Goal: Transaction & Acquisition: Download file/media

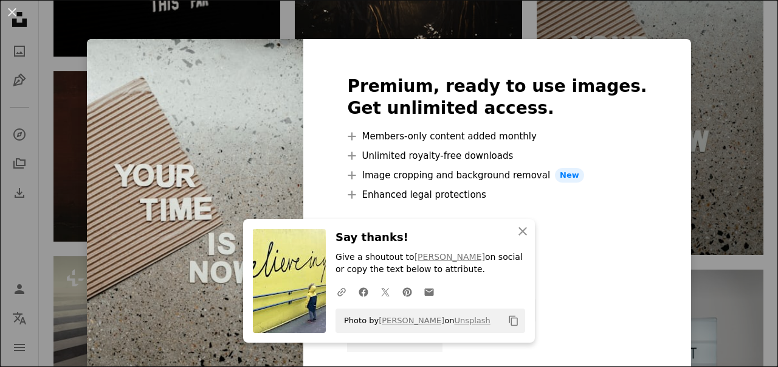
scroll to position [0, 409]
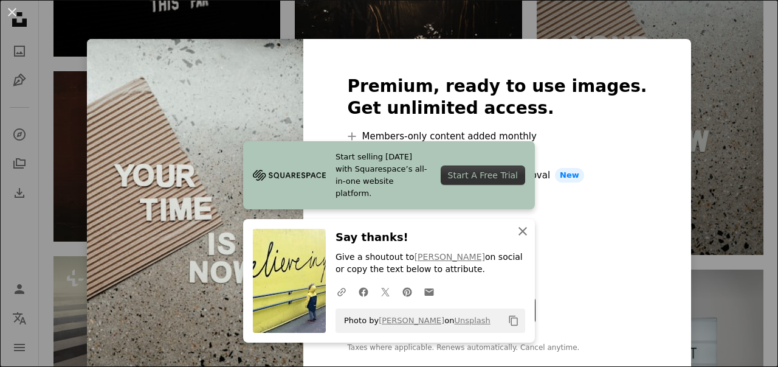
click at [521, 237] on icon "An X shape" at bounding box center [523, 231] width 15 height 15
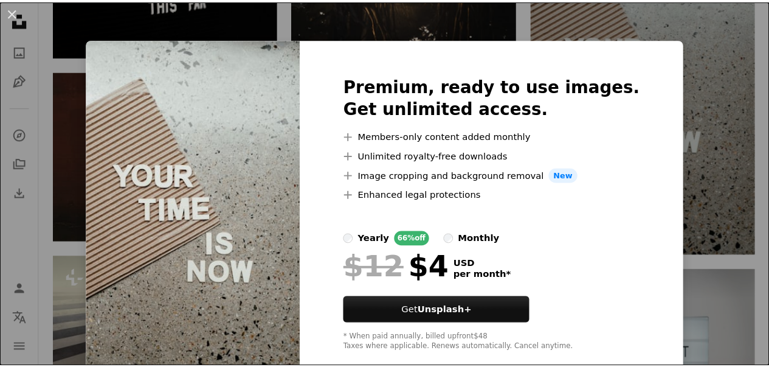
scroll to position [1, 0]
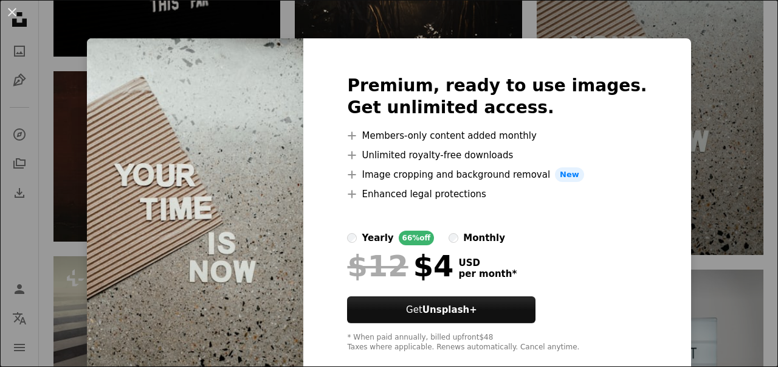
click at [658, 115] on div "An X shape Premium, ready to use images. Get unlimited access. A plus sign Memb…" at bounding box center [389, 183] width 778 height 367
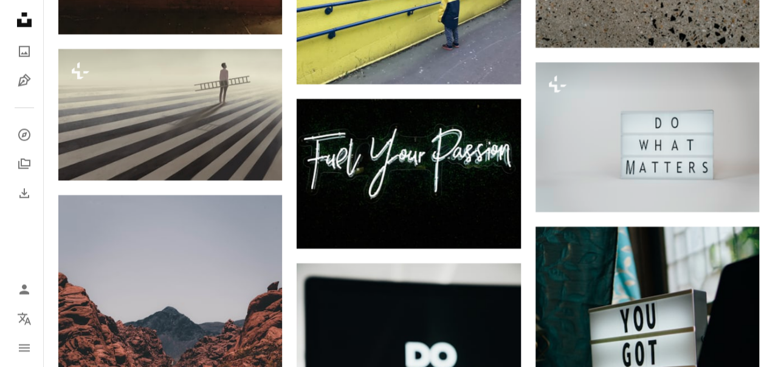
scroll to position [1085, 0]
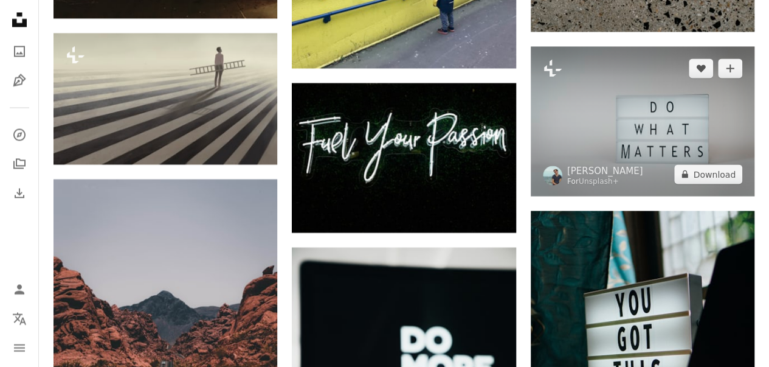
click at [572, 160] on img at bounding box center [643, 121] width 224 height 150
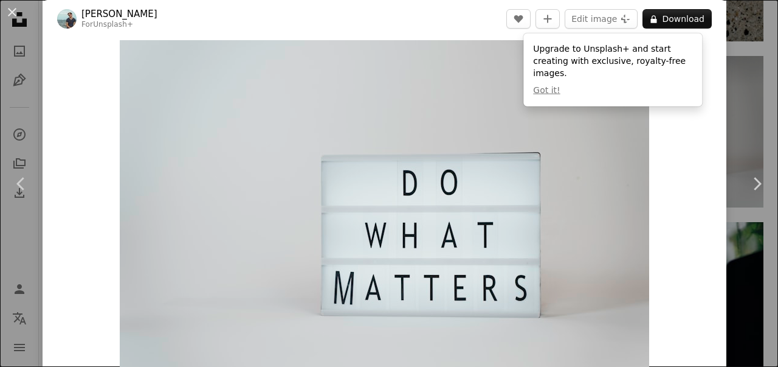
scroll to position [11, 0]
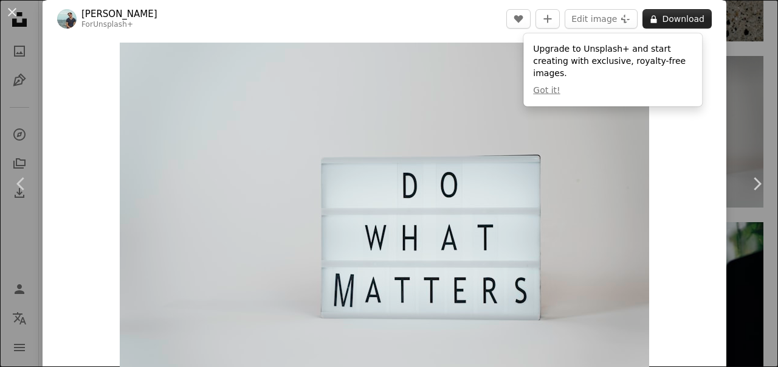
click at [672, 11] on button "A lock Download" at bounding box center [677, 18] width 69 height 19
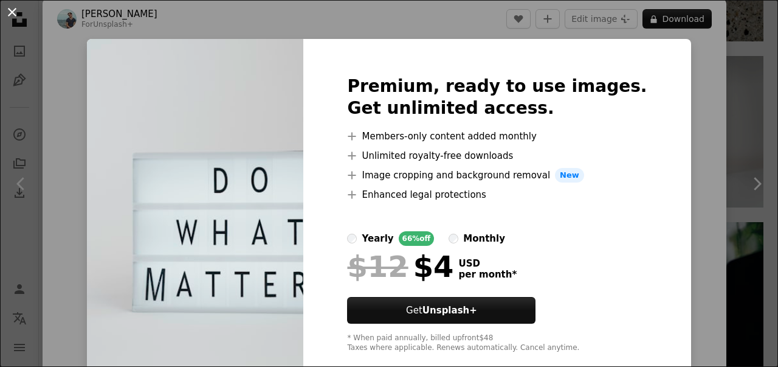
click at [15, 10] on button "An X shape" at bounding box center [12, 12] width 15 height 15
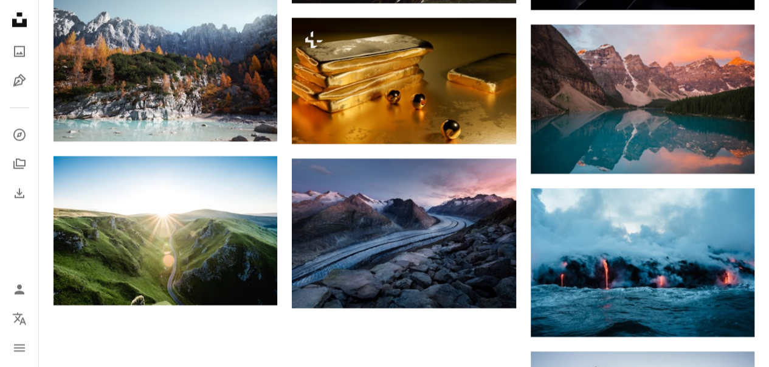
scroll to position [102, 0]
